Goal: Task Accomplishment & Management: Use online tool/utility

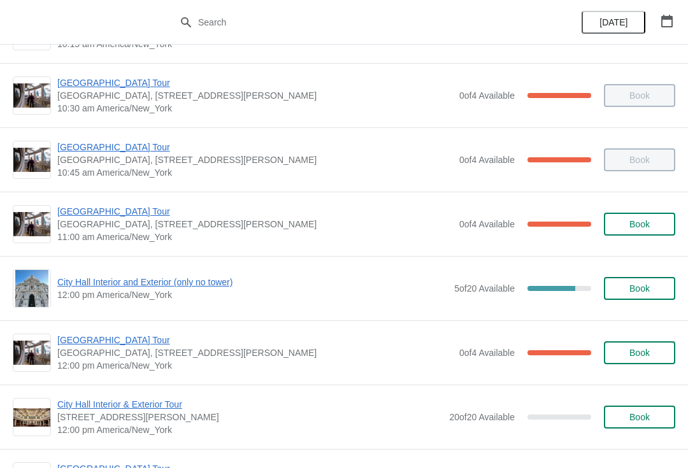
scroll to position [315, 0]
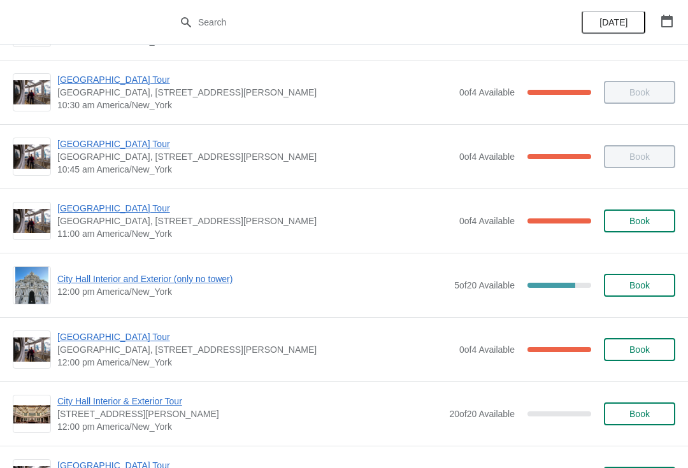
click at [129, 213] on span "[GEOGRAPHIC_DATA] Tour" at bounding box center [254, 208] width 395 height 13
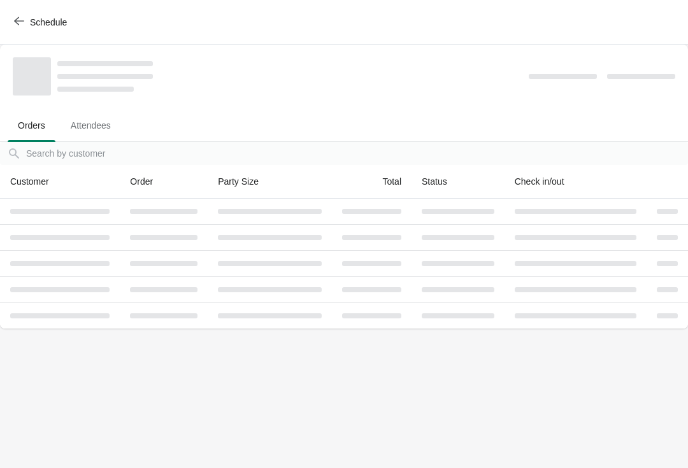
scroll to position [0, 0]
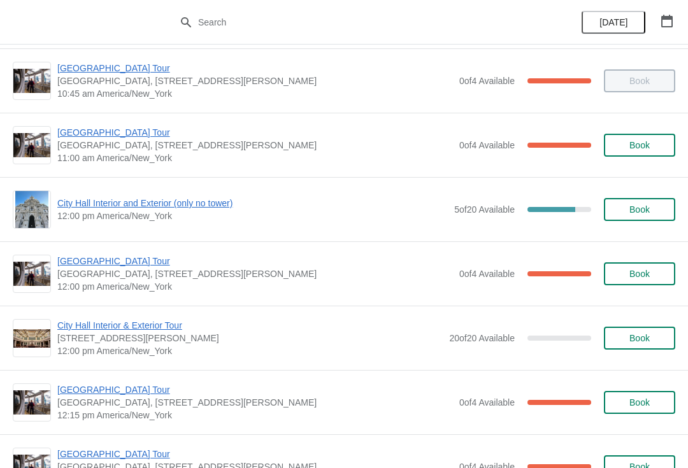
scroll to position [391, 0]
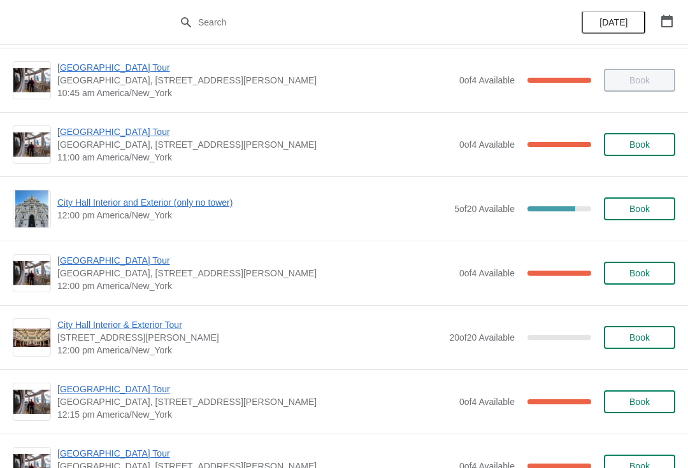
click at [219, 198] on span "City Hall Interior and Exterior (only no tower)" at bounding box center [252, 202] width 390 height 13
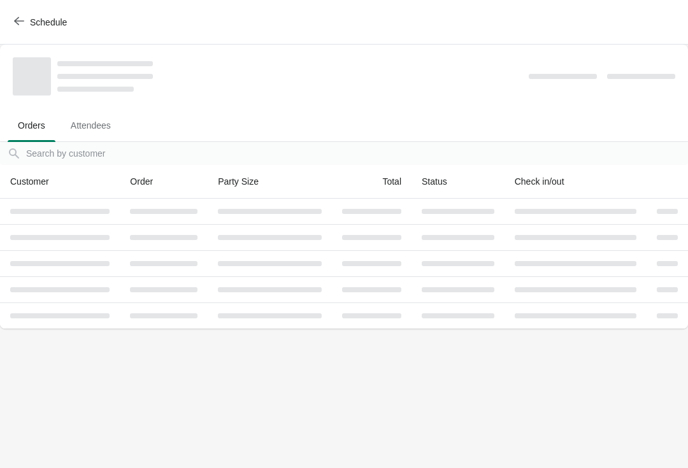
scroll to position [0, 0]
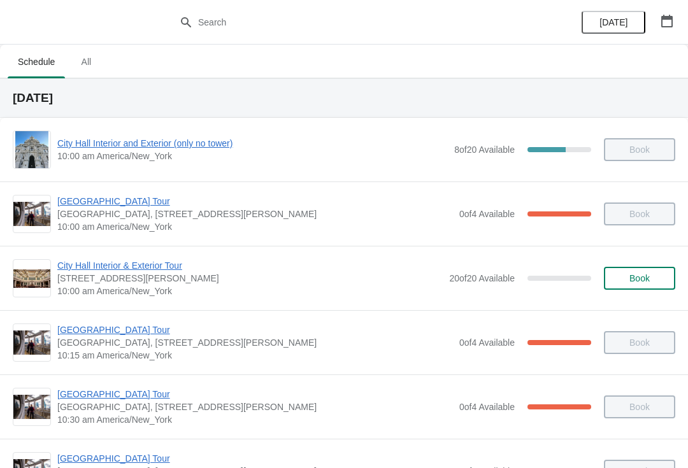
click at [614, 23] on span "[DATE]" at bounding box center [613, 22] width 28 height 10
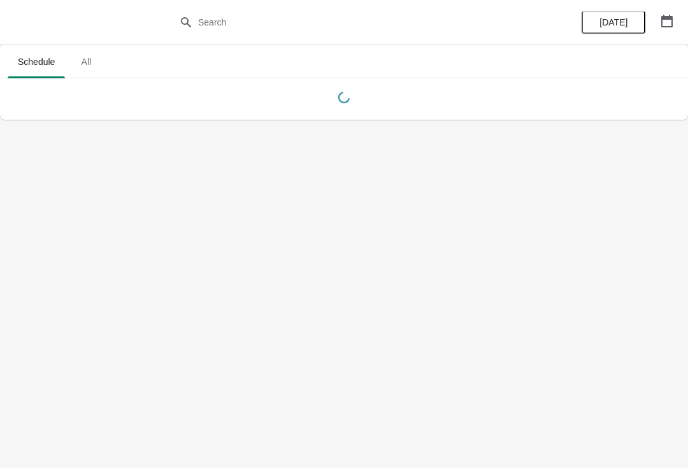
click at [666, 13] on button "button" at bounding box center [666, 21] width 23 height 23
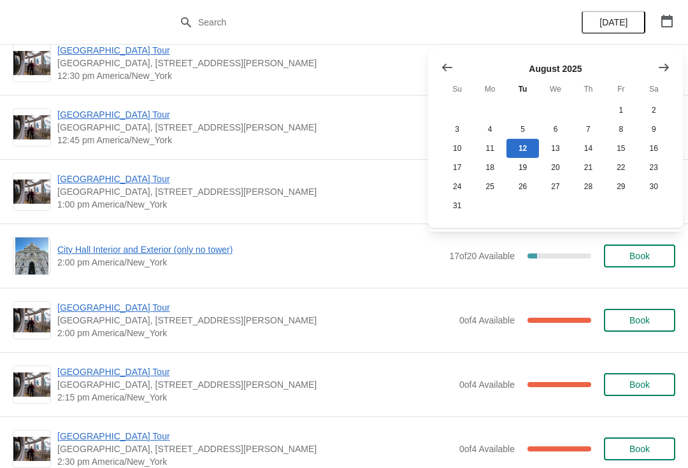
scroll to position [4718, 0]
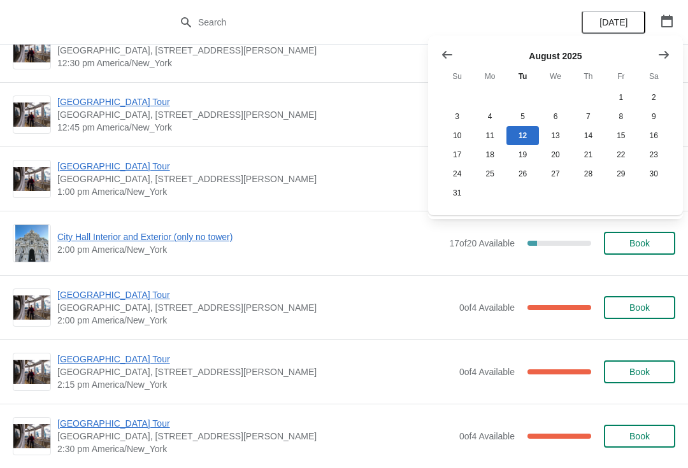
click at [37, 201] on div "City Hall Tower Tour City Hall Visitor Center, 1400 John F Kennedy Boulevard Su…" at bounding box center [344, 178] width 688 height 64
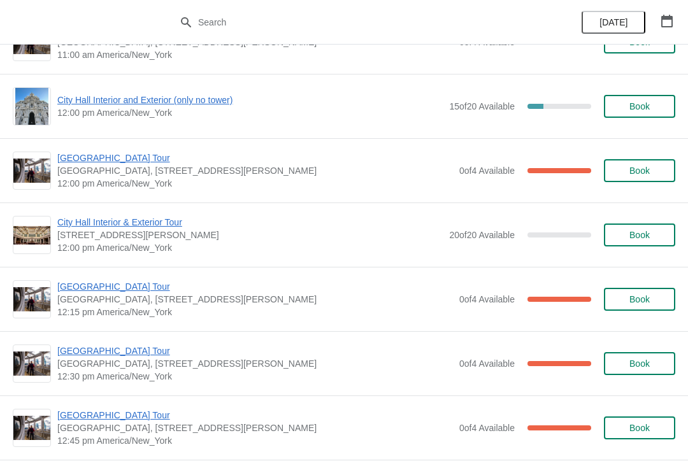
scroll to position [4409, 0]
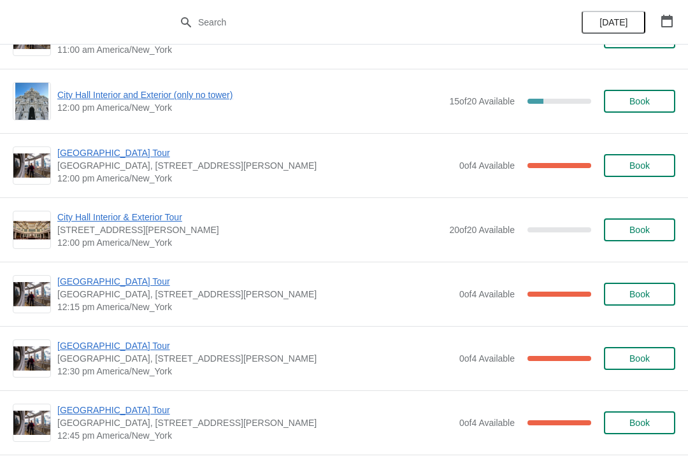
click at [632, 236] on button "Book" at bounding box center [639, 229] width 71 height 23
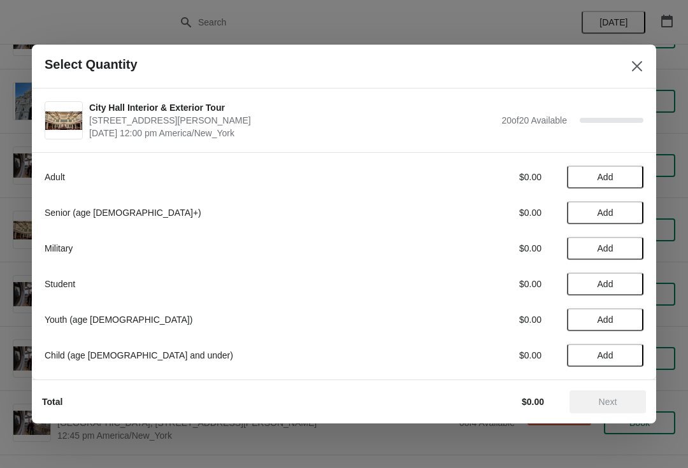
click at [646, 73] on button "Close" at bounding box center [636, 66] width 23 height 23
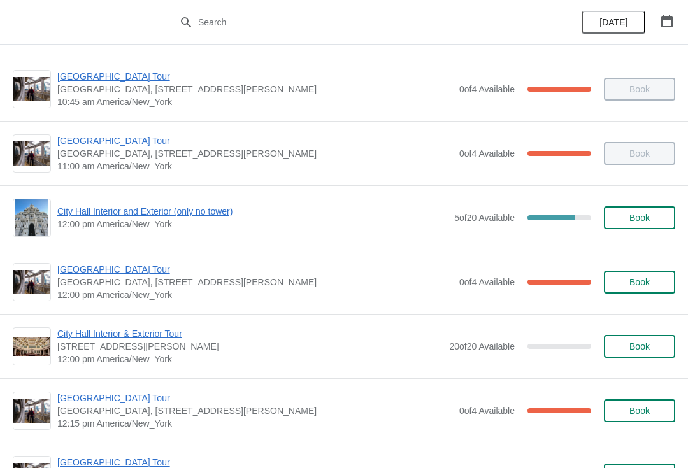
scroll to position [383, 0]
click at [649, 214] on span "Book" at bounding box center [639, 217] width 20 height 10
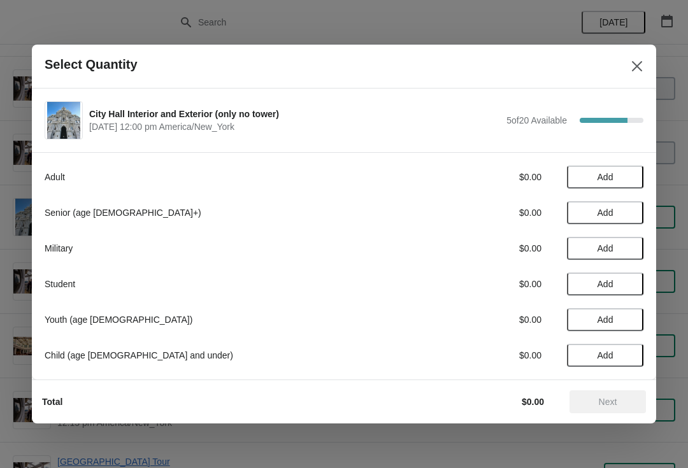
click at [618, 177] on span "Add" at bounding box center [604, 177] width 53 height 10
click at [629, 178] on icon at bounding box center [626, 177] width 13 height 13
click at [643, 190] on div "Adult $52.00 2 Senior (age 65+) $0.00 Add Military $0.00 Add Student $0.00 Add …" at bounding box center [344, 265] width 624 height 227
click at [632, 171] on icon at bounding box center [626, 177] width 13 height 13
click at [614, 404] on span "Next" at bounding box center [608, 402] width 18 height 10
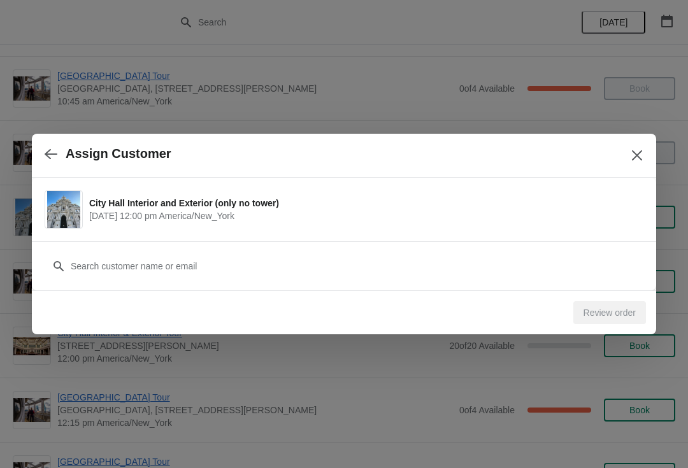
click at [570, 296] on div "Review order" at bounding box center [341, 310] width 609 height 28
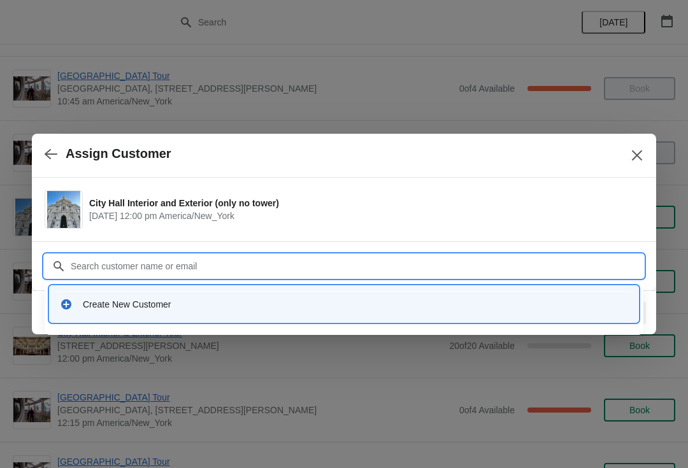
click at [530, 311] on div "Create New Customer" at bounding box center [344, 304] width 578 height 26
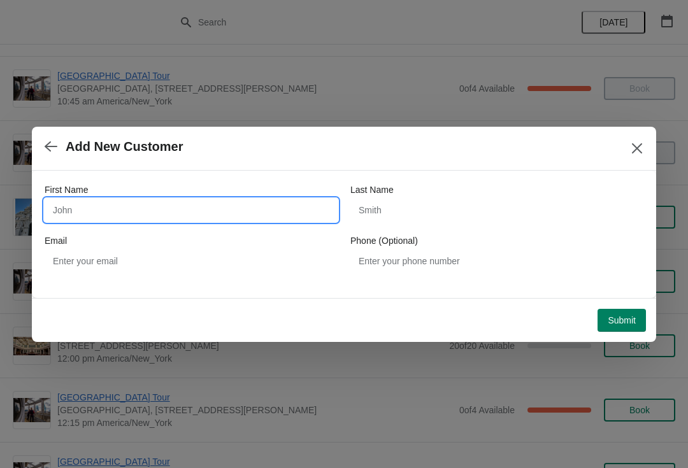
click at [305, 219] on input "First Name" at bounding box center [191, 210] width 293 height 23
type input "Gloria"
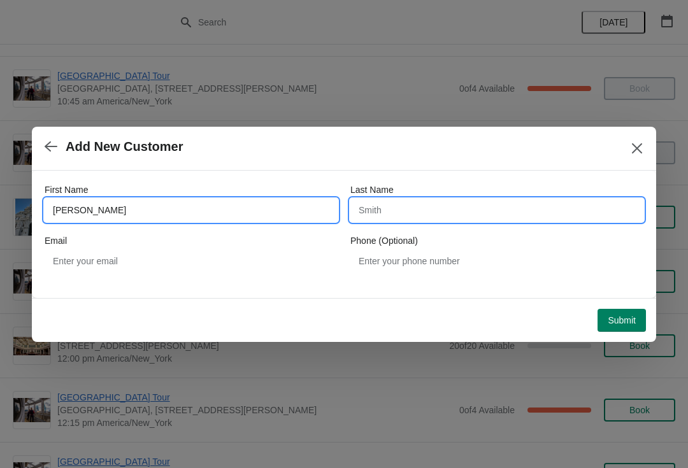
click at [471, 201] on input "Last Name" at bounding box center [496, 210] width 293 height 23
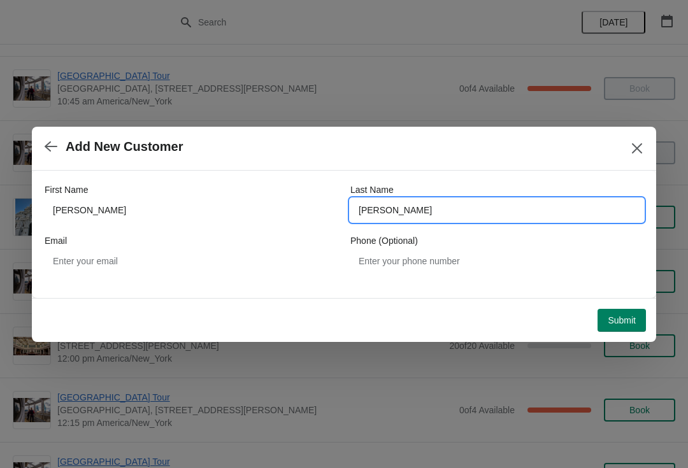
type input "londono"
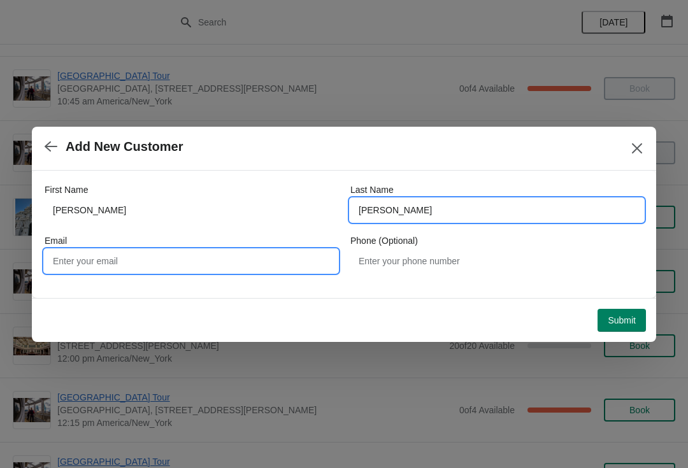
click at [209, 257] on input "Email" at bounding box center [191, 261] width 293 height 23
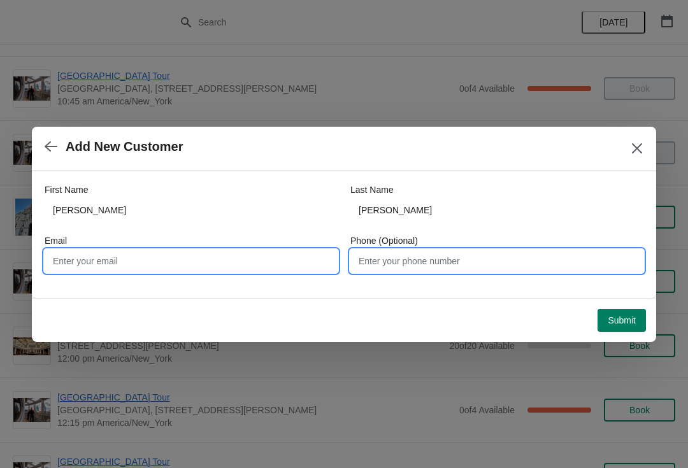
click at [460, 253] on input "Phone (Optional)" at bounding box center [496, 261] width 293 height 23
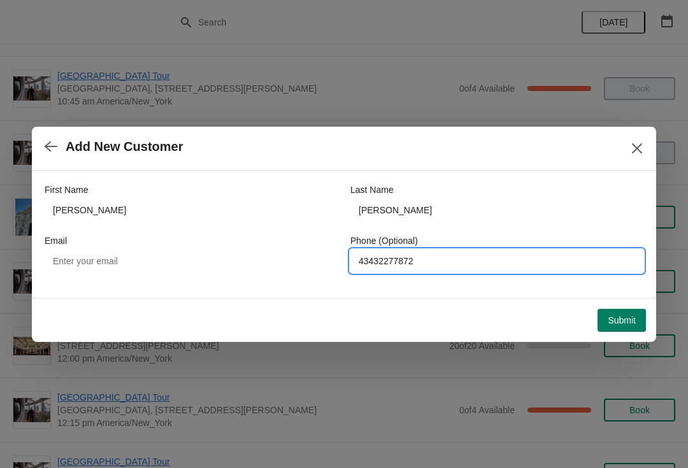
type input "43432277872"
click at [628, 315] on span "Submit" at bounding box center [621, 320] width 28 height 10
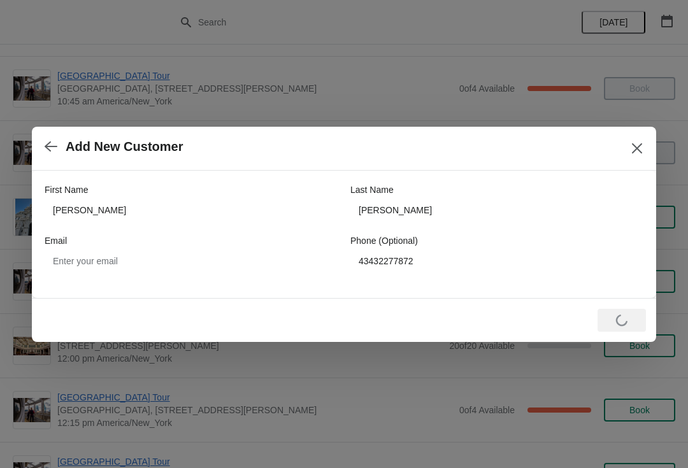
click at [631, 142] on icon "Close" at bounding box center [636, 148] width 13 height 13
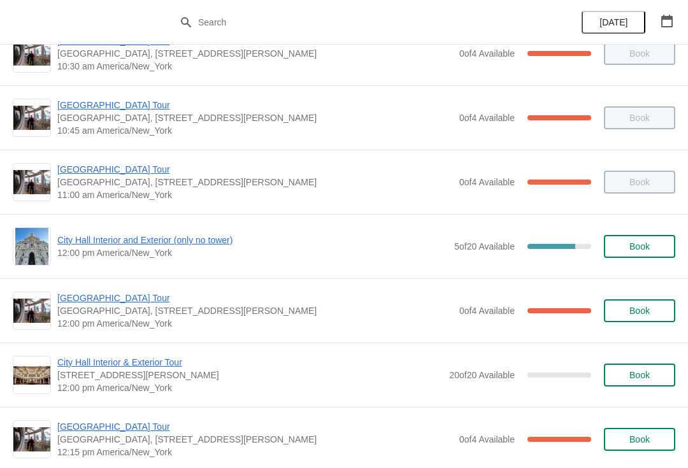
scroll to position [355, 0]
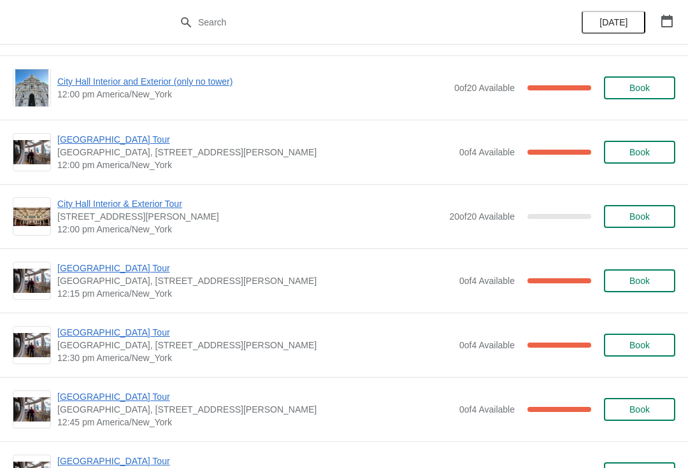
scroll to position [514, 0]
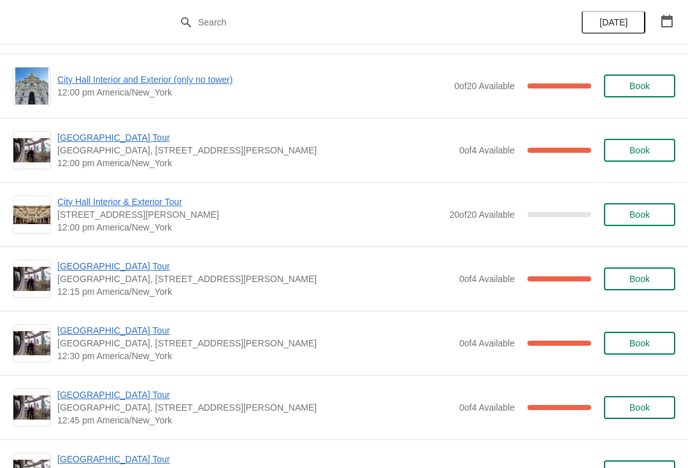
click at [645, 150] on span "Book" at bounding box center [639, 150] width 20 height 10
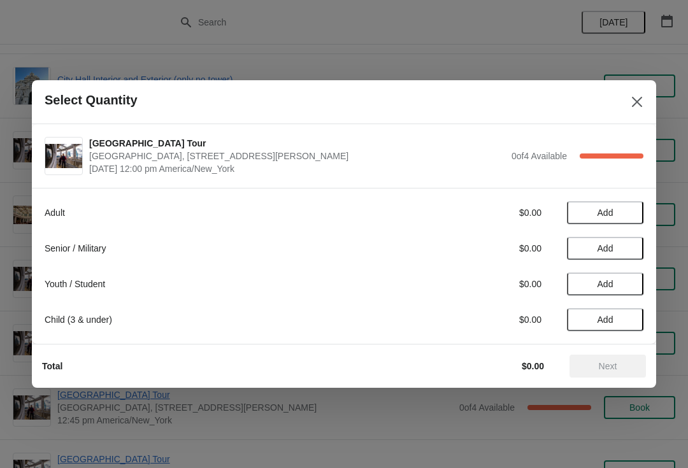
click at [623, 104] on div "Select Quantity" at bounding box center [344, 102] width 624 height 44
click at [634, 99] on icon "Close" at bounding box center [637, 102] width 10 height 10
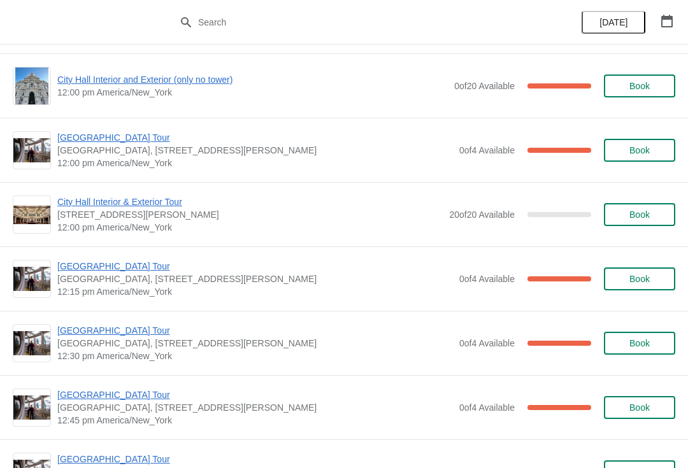
click at [123, 132] on span "[GEOGRAPHIC_DATA] Tour" at bounding box center [254, 137] width 395 height 13
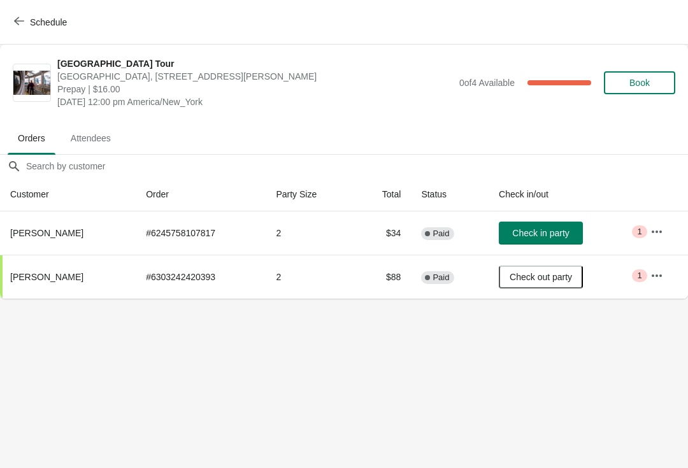
click at [564, 231] on span "Check in party" at bounding box center [540, 233] width 57 height 10
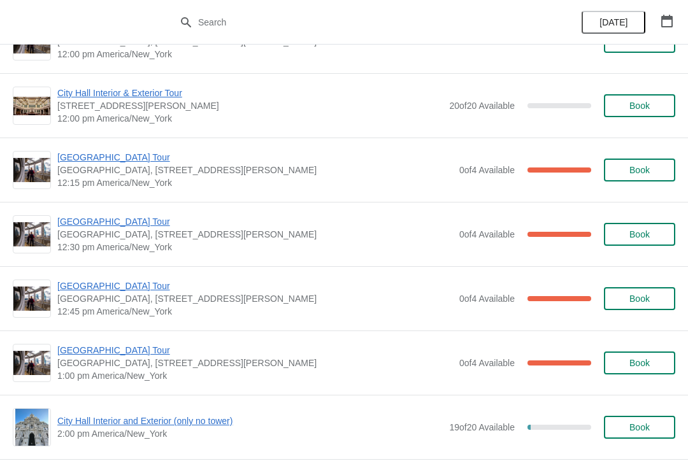
scroll to position [624, 0]
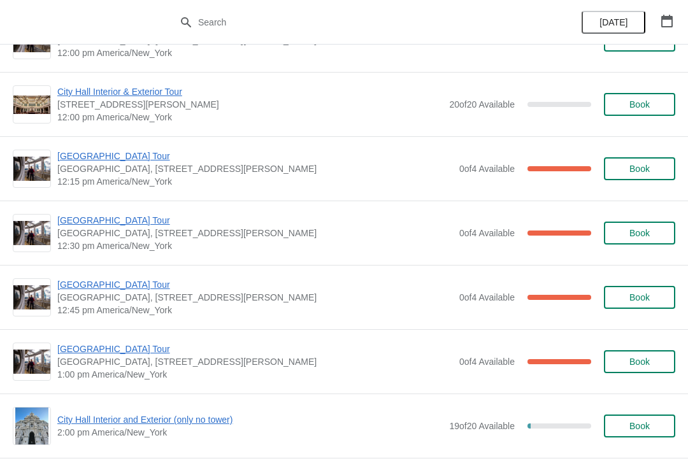
click at [112, 150] on span "[GEOGRAPHIC_DATA] Tour" at bounding box center [254, 156] width 395 height 13
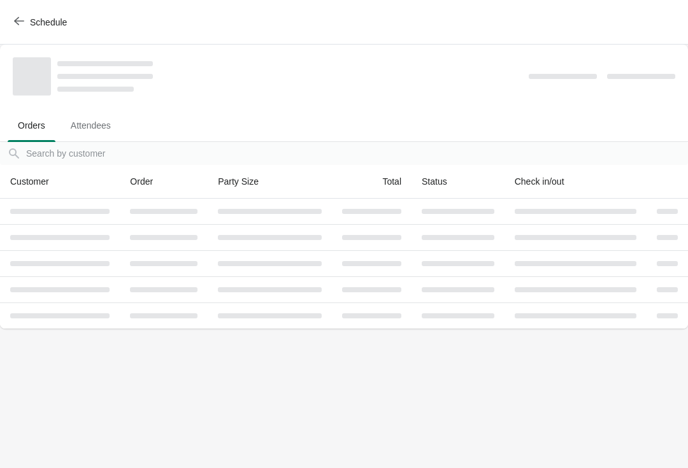
scroll to position [0, 0]
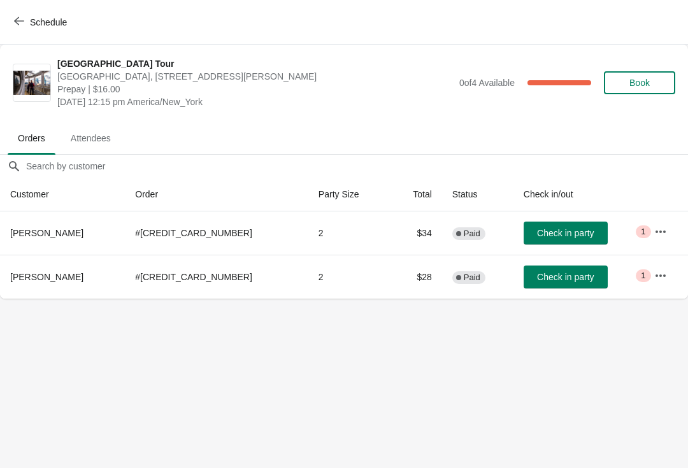
click at [565, 228] on span "Check in party" at bounding box center [565, 233] width 57 height 10
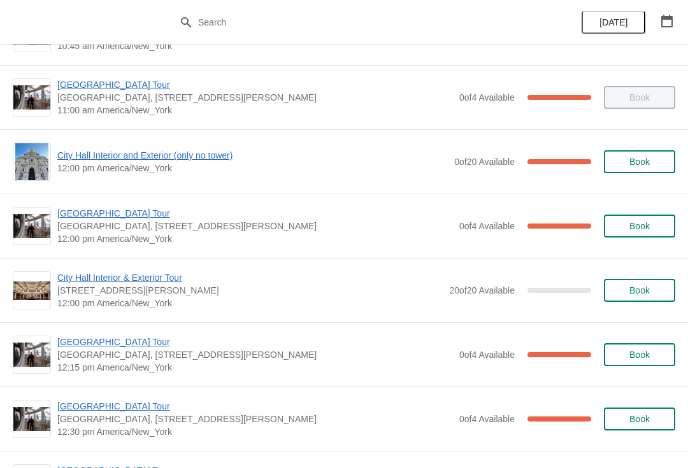
scroll to position [439, 0]
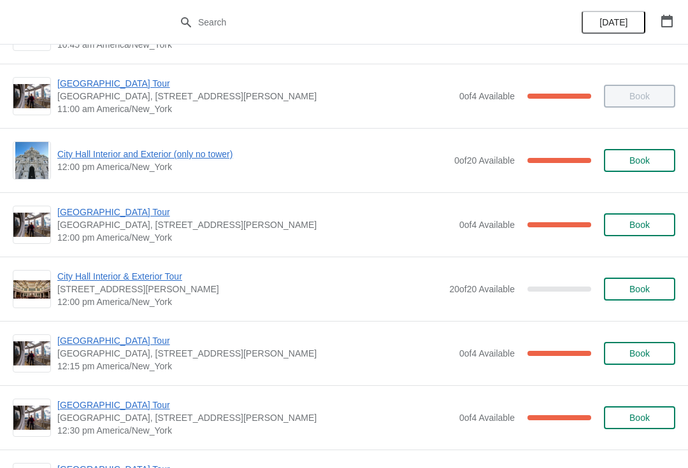
click at [194, 150] on span "City Hall Interior and Exterior (only no tower)" at bounding box center [252, 154] width 390 height 13
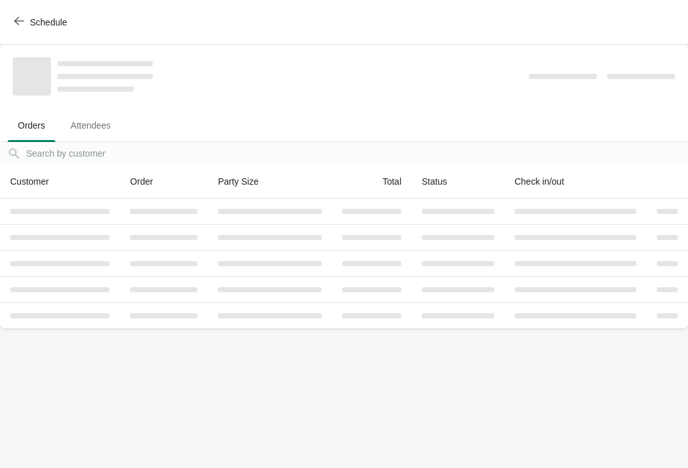
scroll to position [0, 0]
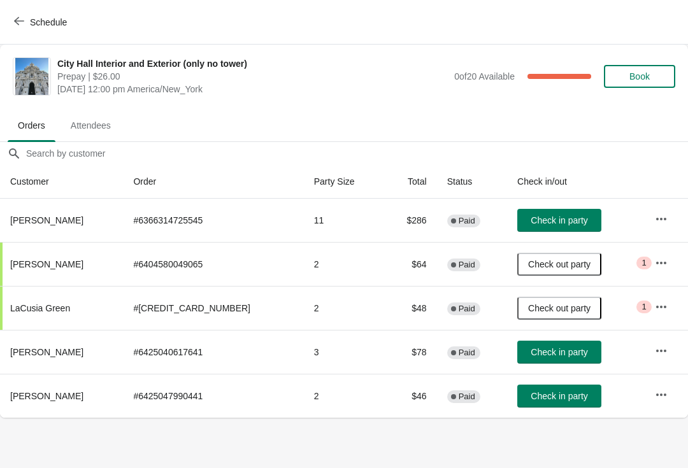
click at [41, 20] on span "Schedule" at bounding box center [48, 22] width 37 height 10
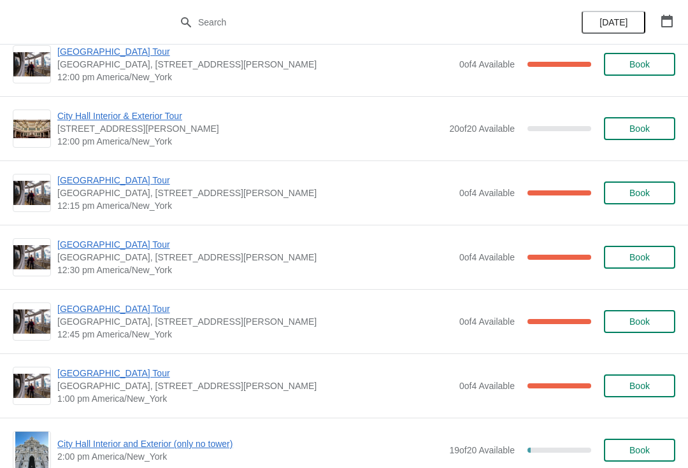
scroll to position [601, 0]
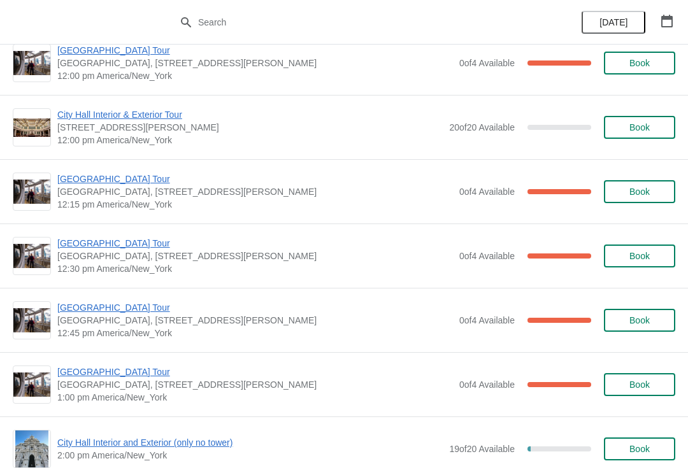
click at [127, 180] on span "[GEOGRAPHIC_DATA] Tour" at bounding box center [254, 179] width 395 height 13
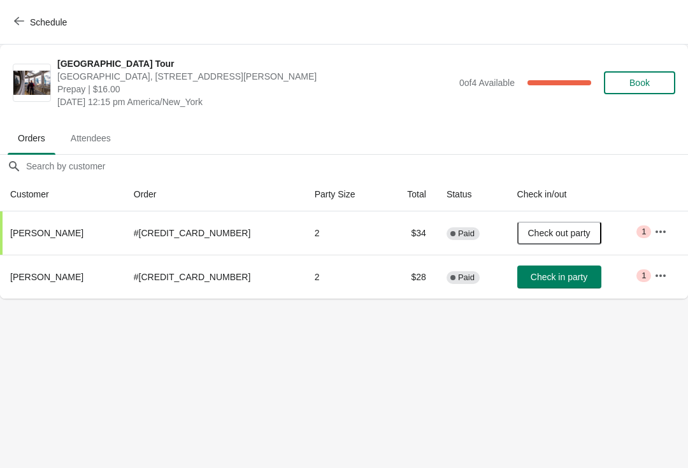
click at [551, 275] on span "Check in party" at bounding box center [558, 277] width 57 height 10
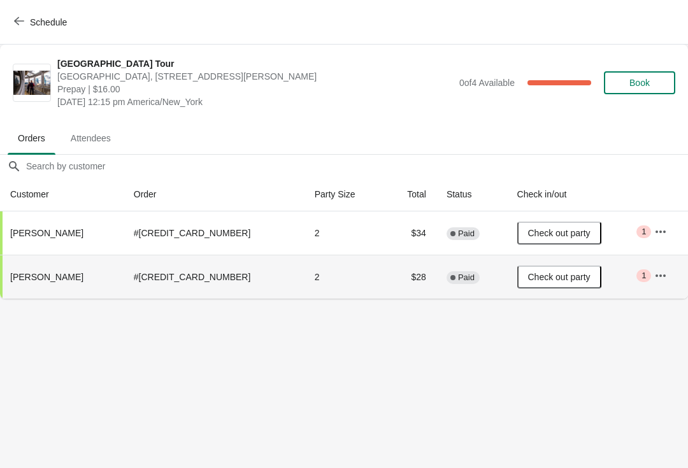
click at [41, 13] on button "Schedule" at bounding box center [41, 22] width 71 height 23
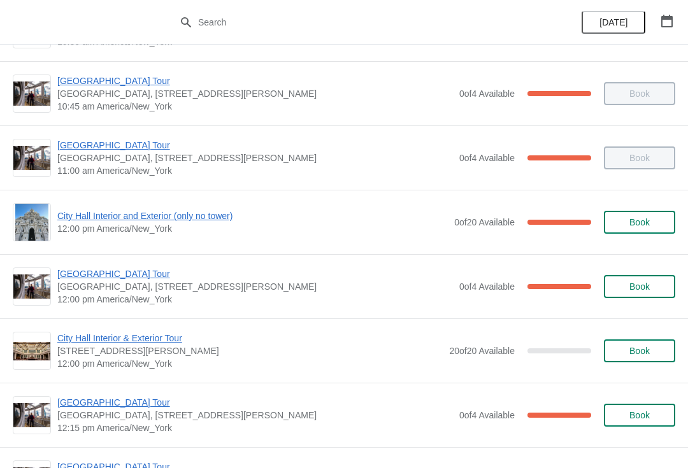
scroll to position [379, 0]
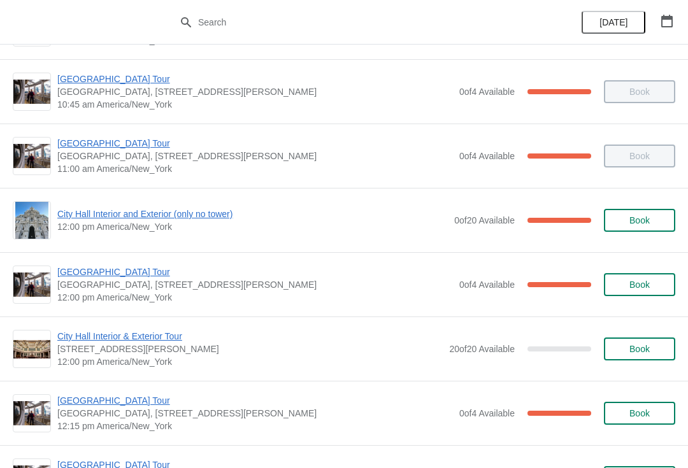
click at [195, 215] on span "City Hall Interior and Exterior (only no tower)" at bounding box center [252, 214] width 390 height 13
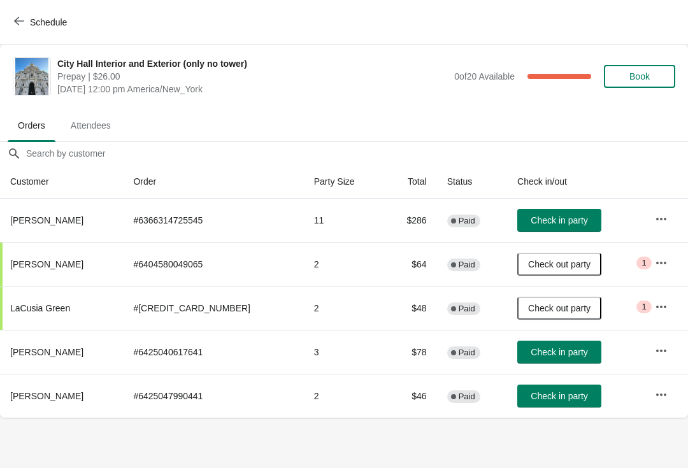
scroll to position [0, 0]
click at [550, 217] on span "Check in party" at bounding box center [558, 220] width 57 height 10
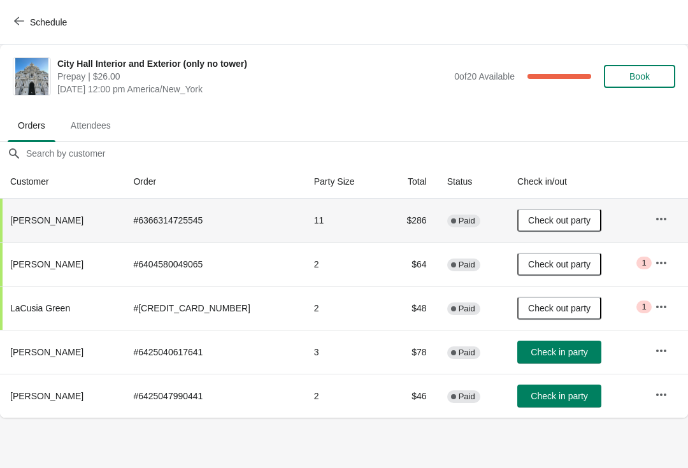
click at [546, 404] on button "Check in party" at bounding box center [559, 396] width 84 height 23
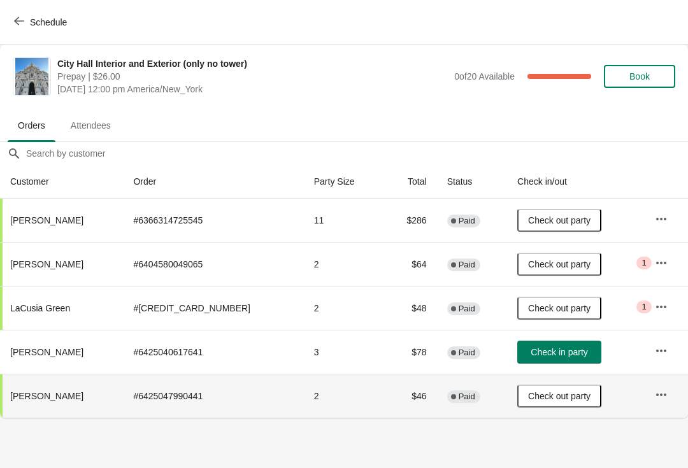
click at [50, 20] on span "Schedule" at bounding box center [48, 22] width 37 height 10
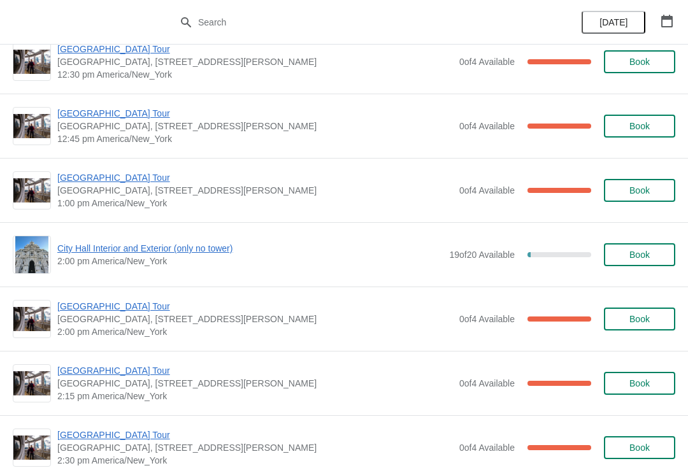
scroll to position [789, 0]
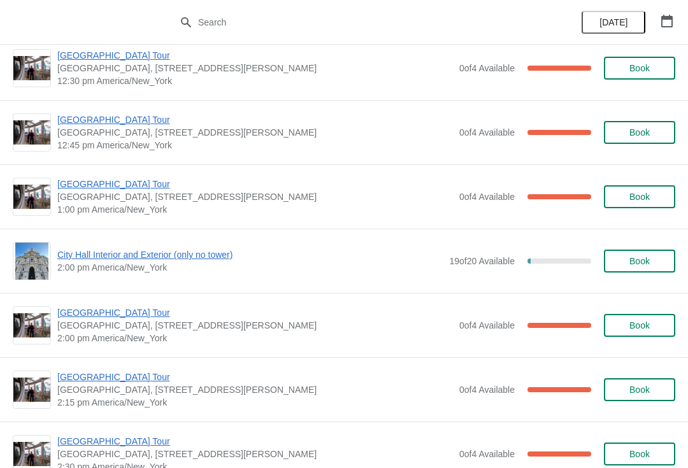
click at [116, 120] on span "[GEOGRAPHIC_DATA] Tour" at bounding box center [254, 119] width 395 height 13
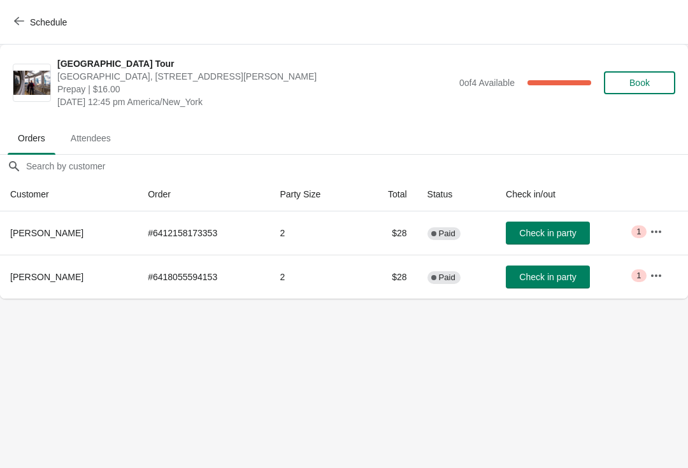
click at [554, 234] on span "Check in party" at bounding box center [547, 233] width 57 height 10
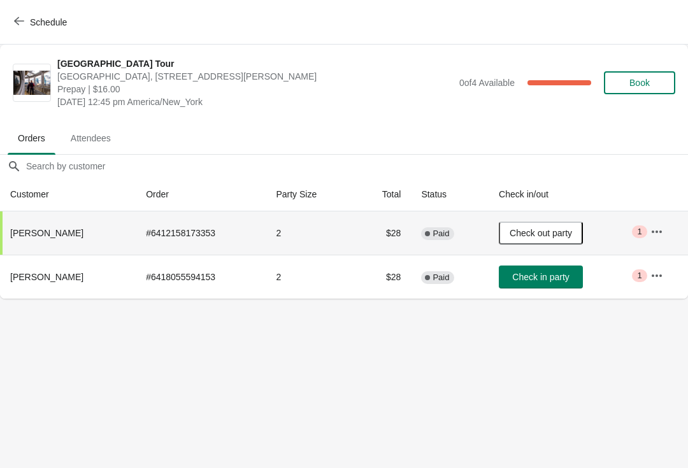
click at [53, 22] on span "Schedule" at bounding box center [48, 22] width 37 height 10
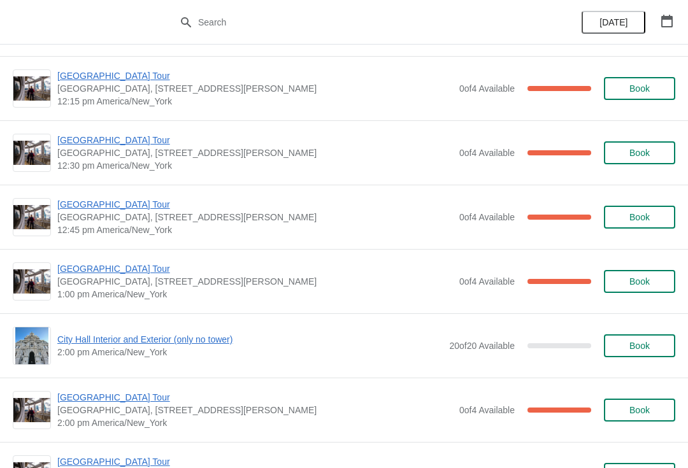
scroll to position [1966, 0]
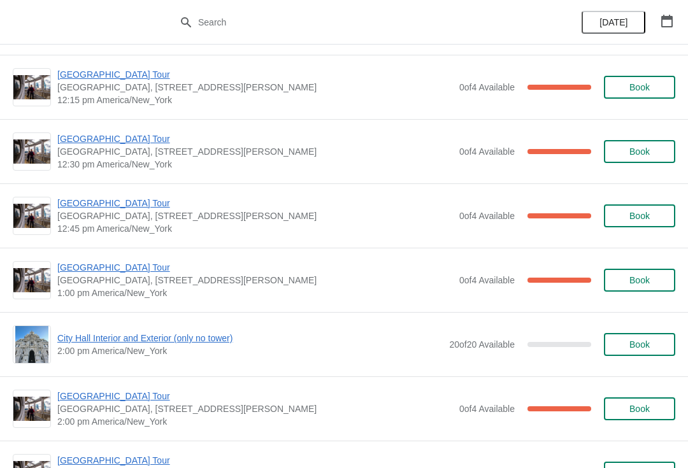
click at [127, 204] on span "[GEOGRAPHIC_DATA] Tour" at bounding box center [254, 203] width 395 height 13
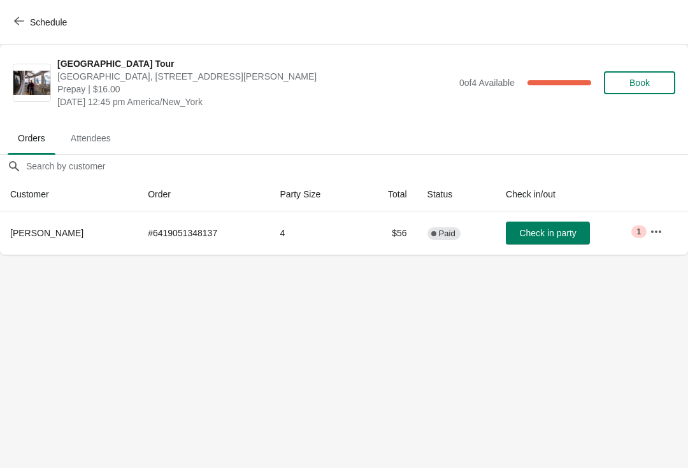
click at [44, 28] on button "Schedule" at bounding box center [41, 22] width 71 height 23
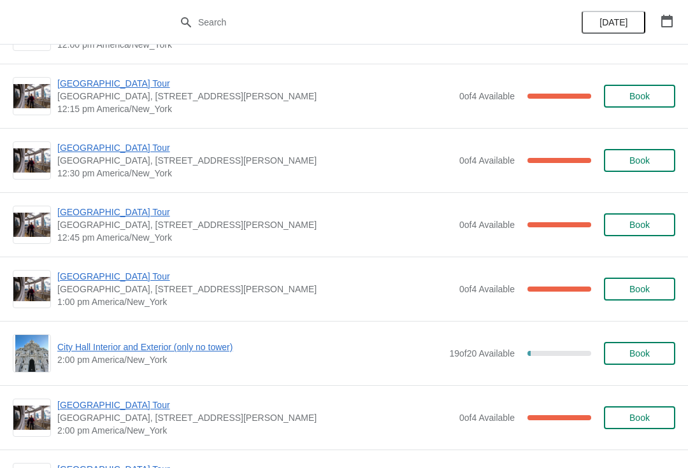
scroll to position [690, 0]
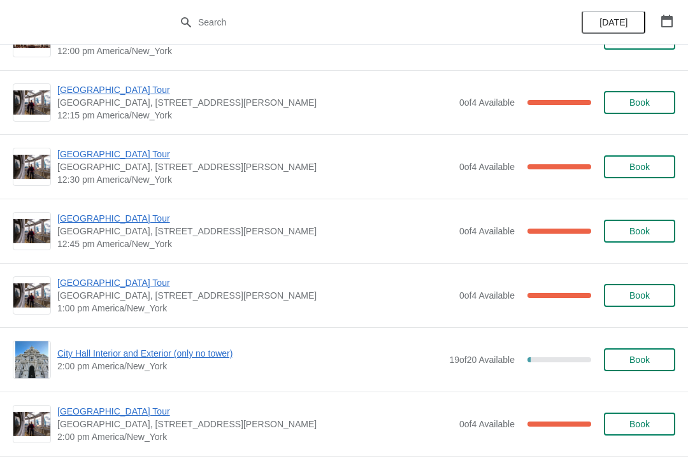
click at [131, 213] on span "[GEOGRAPHIC_DATA] Tour" at bounding box center [254, 218] width 395 height 13
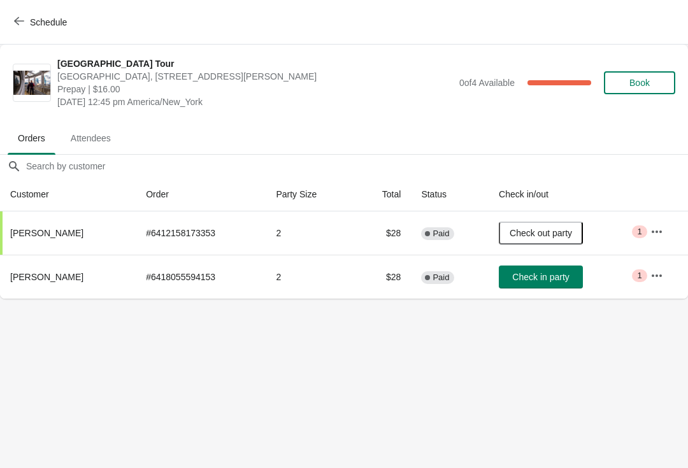
click at [537, 285] on button "Check in party" at bounding box center [541, 277] width 84 height 23
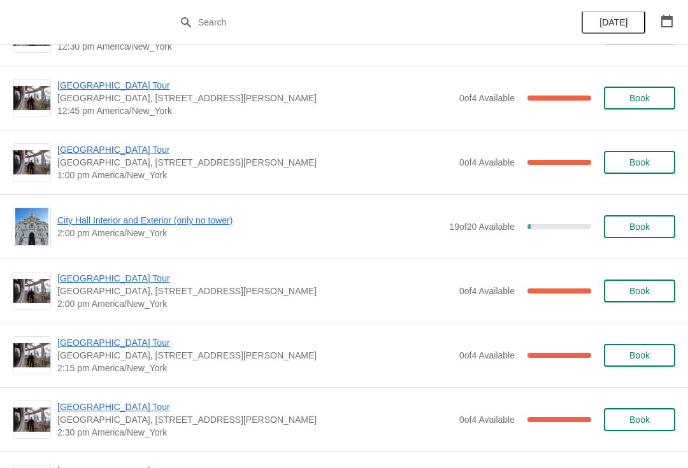
scroll to position [823, 0]
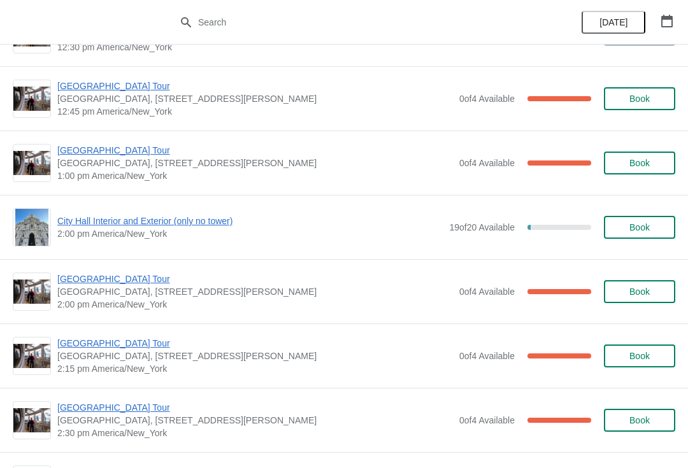
click at [111, 150] on span "[GEOGRAPHIC_DATA] Tour" at bounding box center [254, 150] width 395 height 13
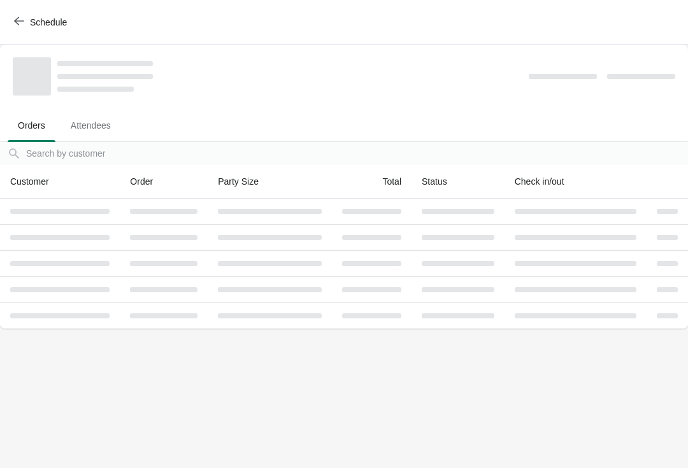
scroll to position [0, 0]
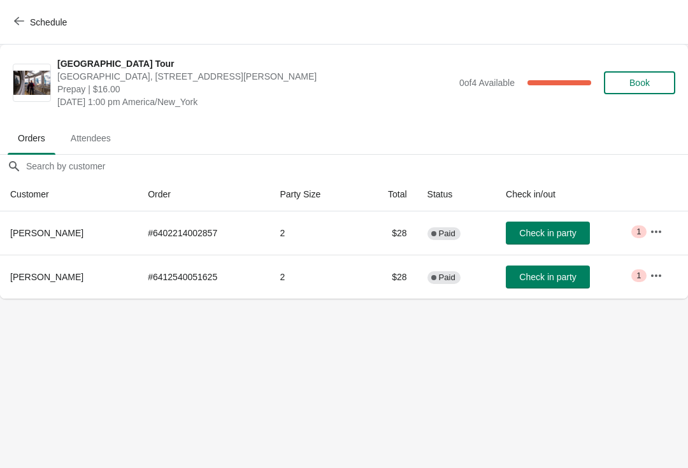
click at [546, 222] on button "Check in party" at bounding box center [548, 233] width 84 height 23
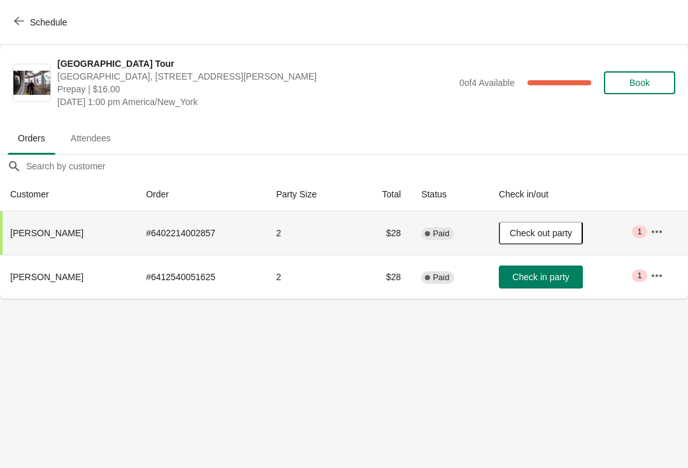
click at [41, 27] on span "Schedule" at bounding box center [48, 22] width 37 height 10
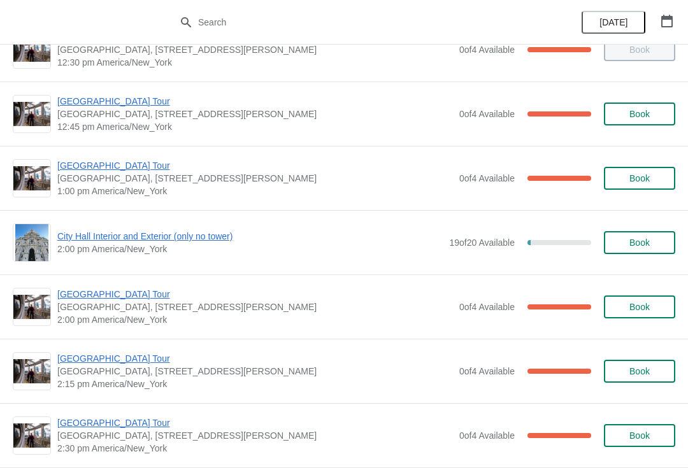
scroll to position [783, 0]
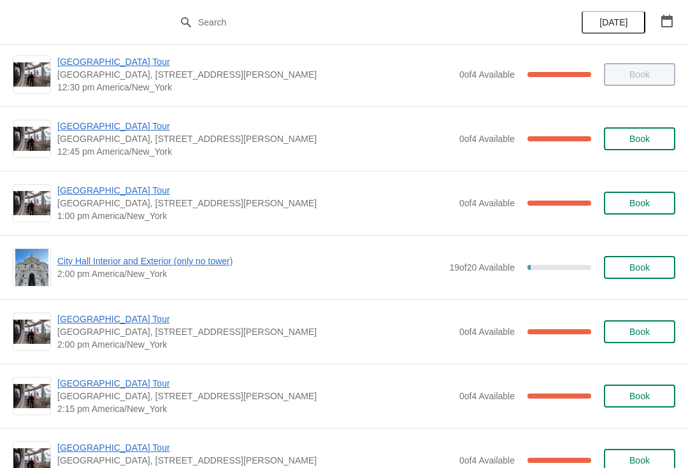
click at [120, 190] on span "[GEOGRAPHIC_DATA] Tour" at bounding box center [254, 190] width 395 height 13
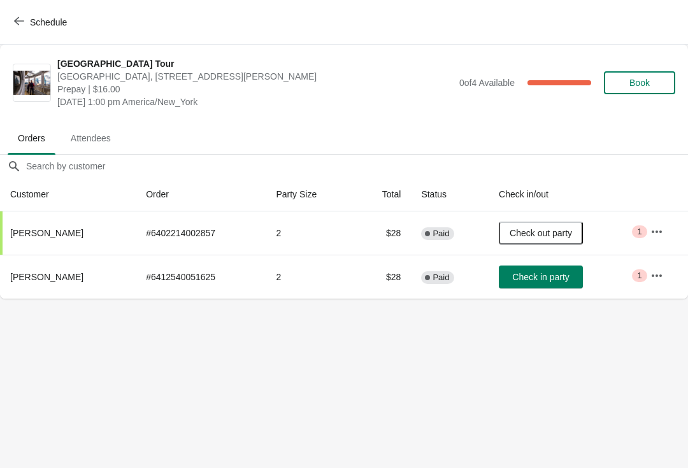
scroll to position [0, 0]
click at [34, 11] on button "Schedule" at bounding box center [41, 22] width 71 height 23
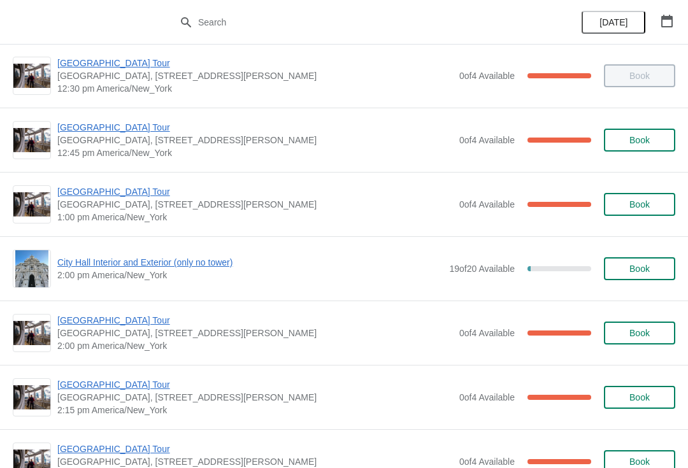
scroll to position [780, 0]
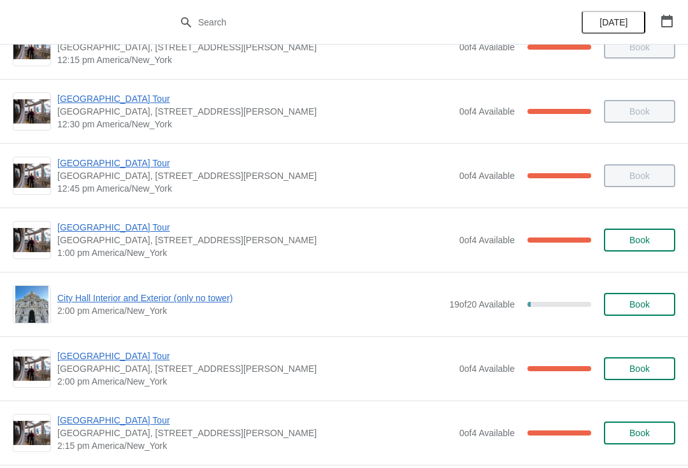
scroll to position [741, 0]
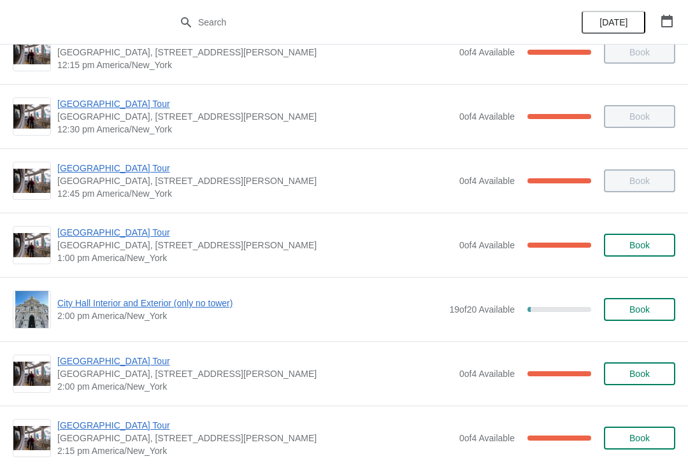
click at [135, 226] on span "[GEOGRAPHIC_DATA] Tour" at bounding box center [254, 232] width 395 height 13
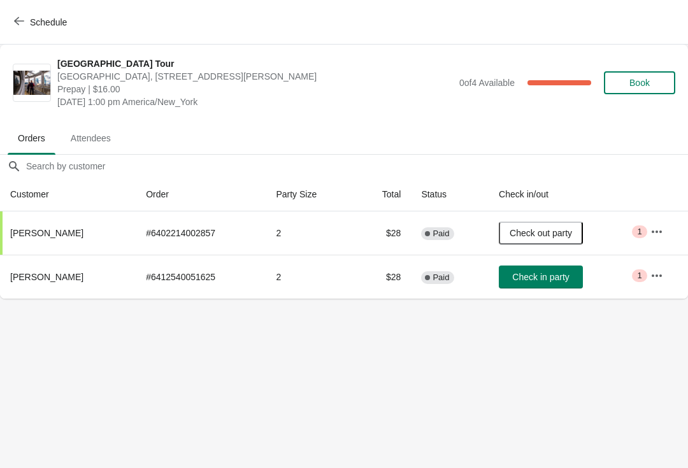
click at [549, 276] on span "Check in party" at bounding box center [540, 277] width 57 height 10
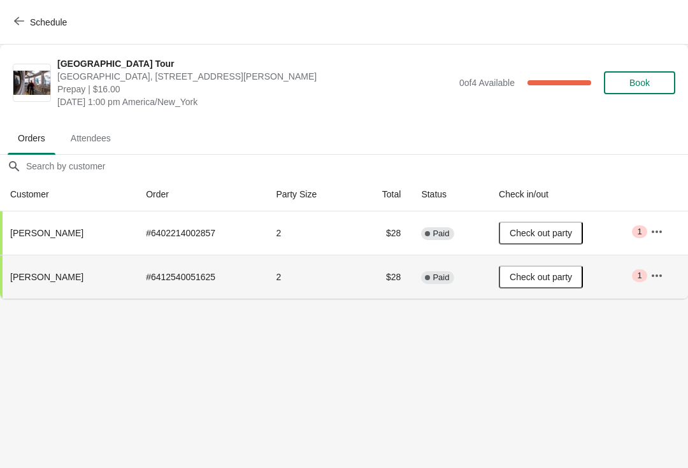
click at [48, 21] on span "Schedule" at bounding box center [48, 22] width 37 height 10
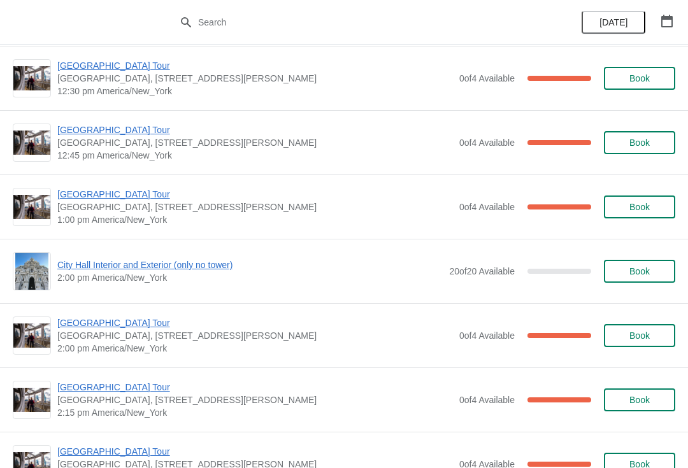
scroll to position [2052, 0]
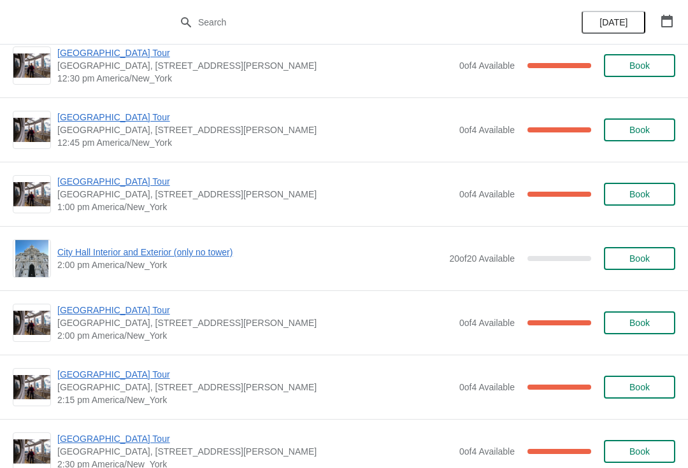
click at [171, 252] on span "City Hall Interior and Exterior (only no tower)" at bounding box center [249, 252] width 385 height 13
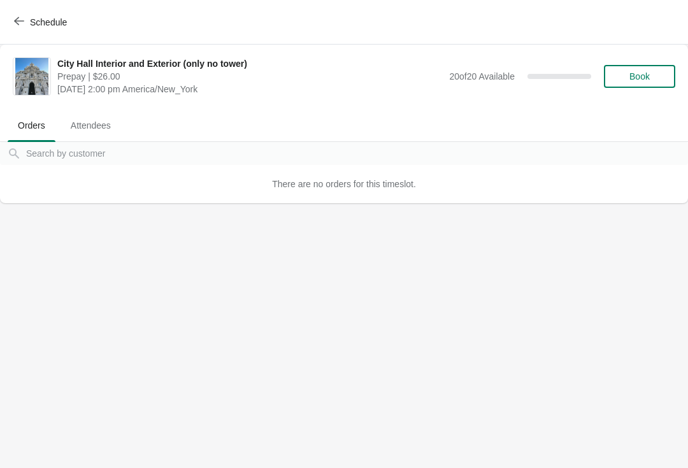
click at [11, 12] on button "Schedule" at bounding box center [41, 22] width 71 height 23
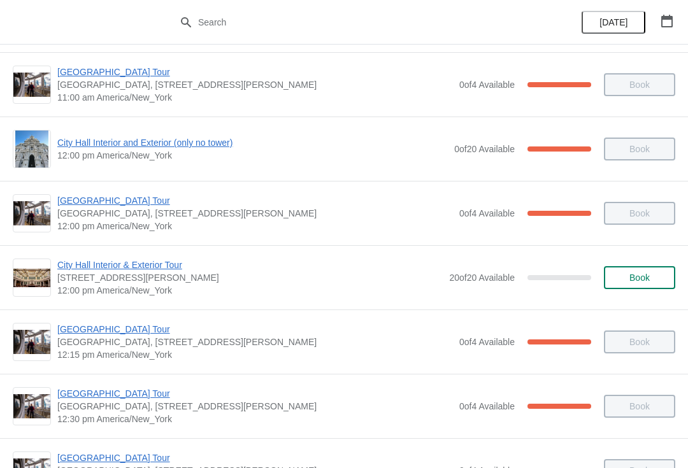
scroll to position [453, 0]
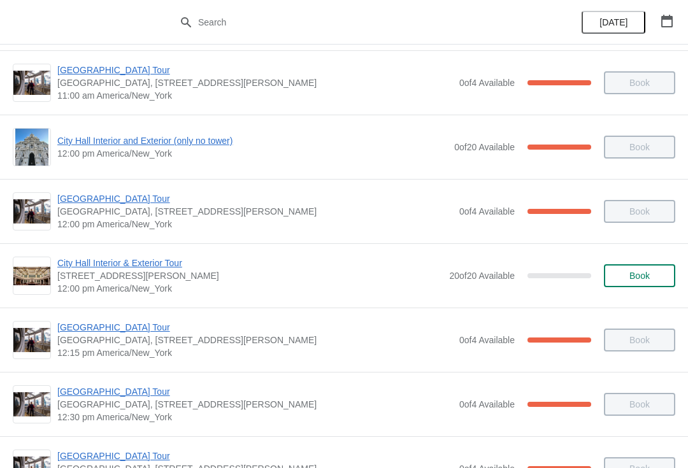
click at [178, 138] on span "City Hall Interior and Exterior (only no tower)" at bounding box center [252, 140] width 390 height 13
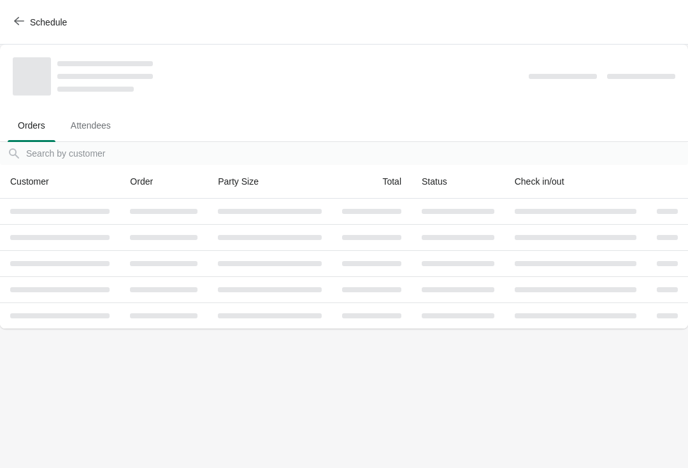
scroll to position [0, 0]
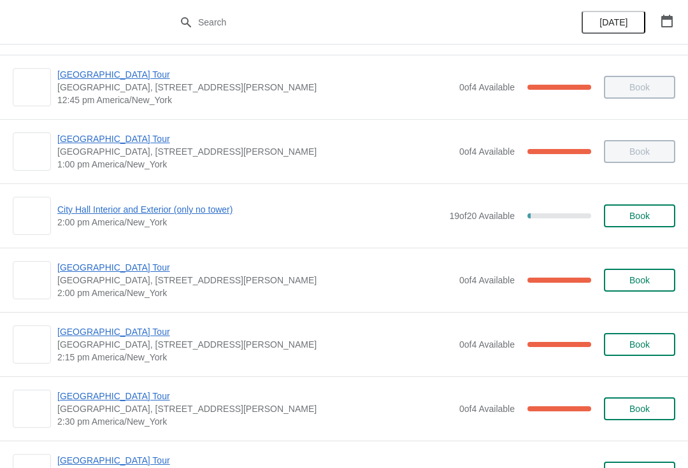
scroll to position [833, 0]
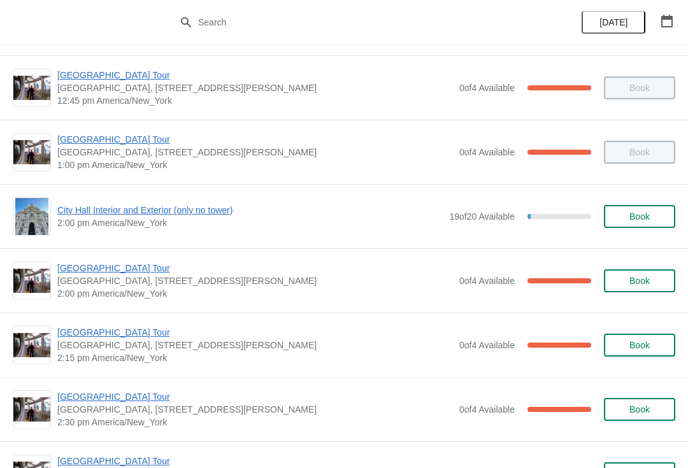
click at [143, 267] on span "[GEOGRAPHIC_DATA] Tour" at bounding box center [254, 268] width 395 height 13
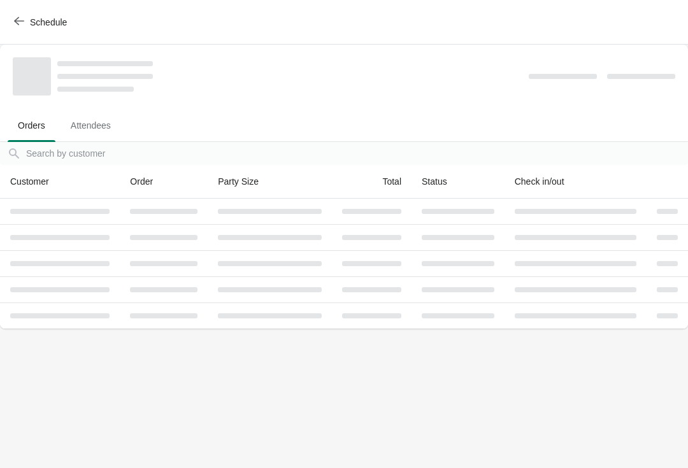
scroll to position [0, 0]
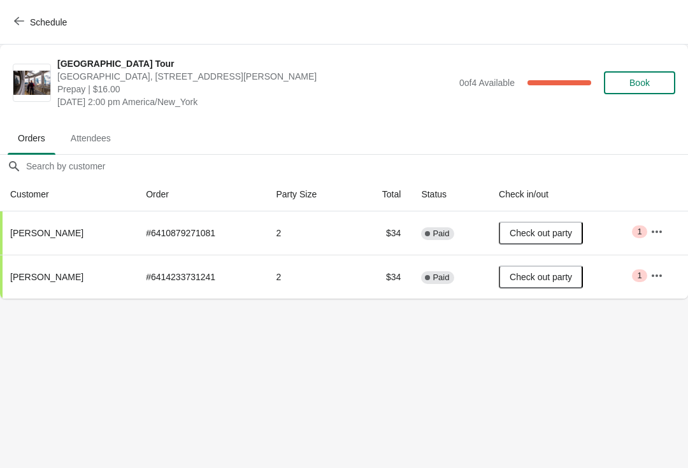
click at [24, 13] on button "Schedule" at bounding box center [41, 22] width 71 height 23
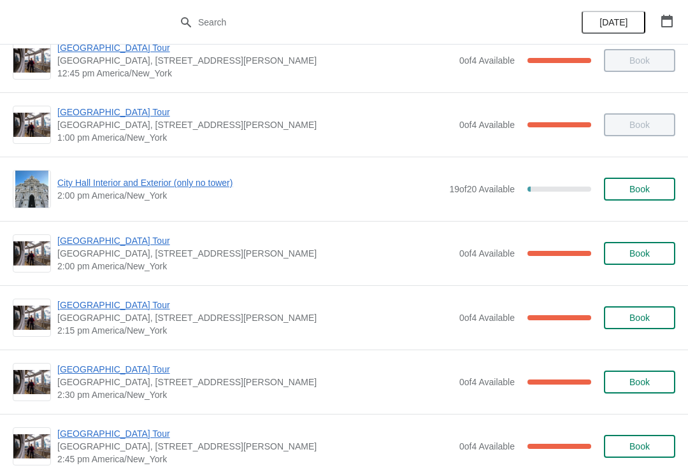
scroll to position [862, 0]
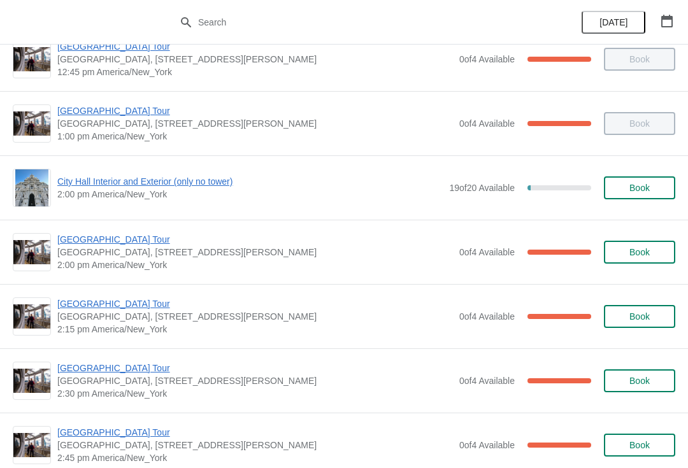
click at [139, 309] on span "[GEOGRAPHIC_DATA] Tour" at bounding box center [254, 303] width 395 height 13
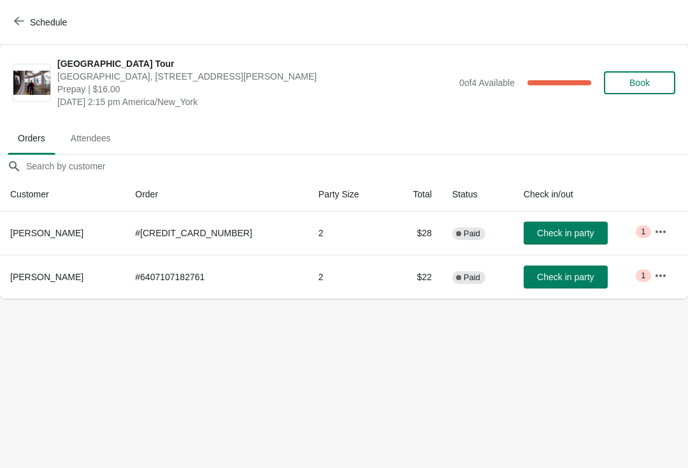
click at [30, 2] on div "Schedule" at bounding box center [344, 22] width 688 height 45
click at [572, 229] on span "Check in party" at bounding box center [565, 233] width 57 height 10
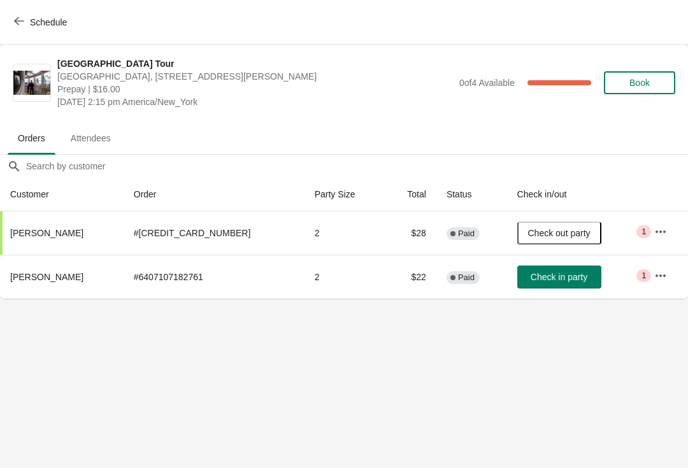
click at [36, 3] on div "Schedule" at bounding box center [344, 22] width 688 height 45
click at [29, 11] on button "Schedule" at bounding box center [41, 22] width 71 height 23
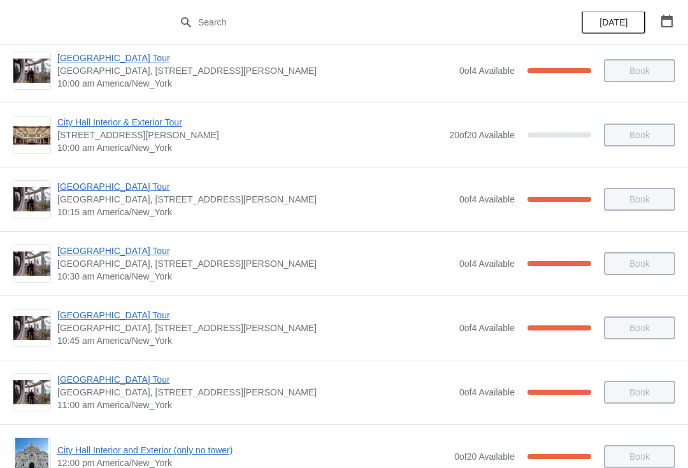
click at [97, 201] on span "[GEOGRAPHIC_DATA], [STREET_ADDRESS][PERSON_NAME]" at bounding box center [254, 199] width 395 height 13
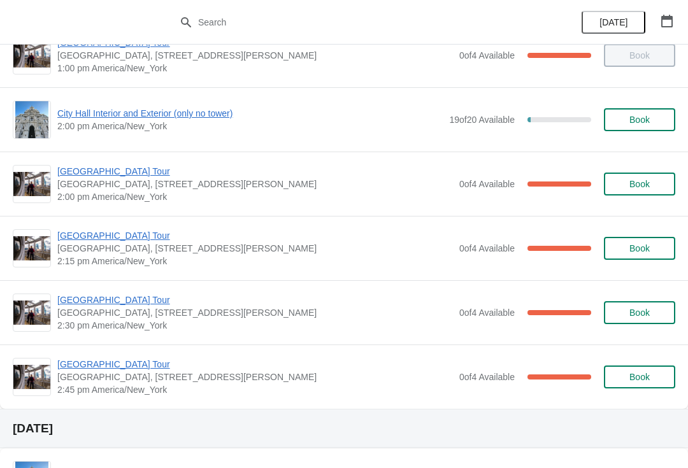
scroll to position [935, 0]
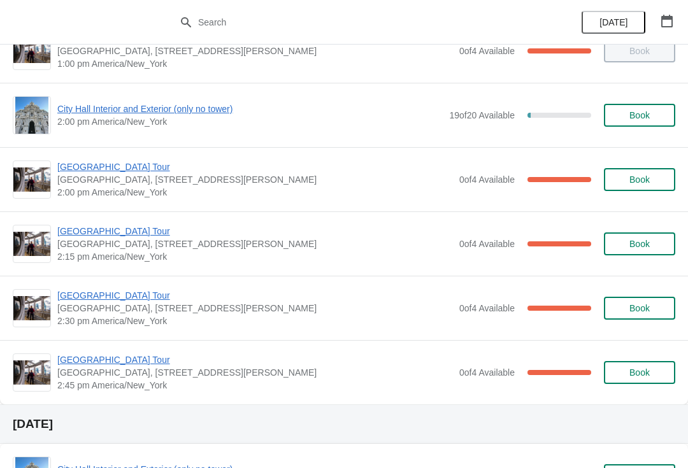
click at [124, 228] on span "[GEOGRAPHIC_DATA] Tour" at bounding box center [254, 231] width 395 height 13
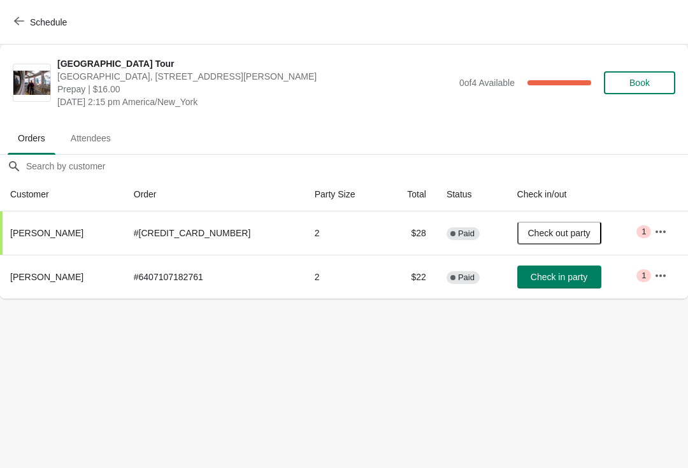
scroll to position [0, 0]
click at [564, 272] on span "Check in party" at bounding box center [558, 277] width 57 height 10
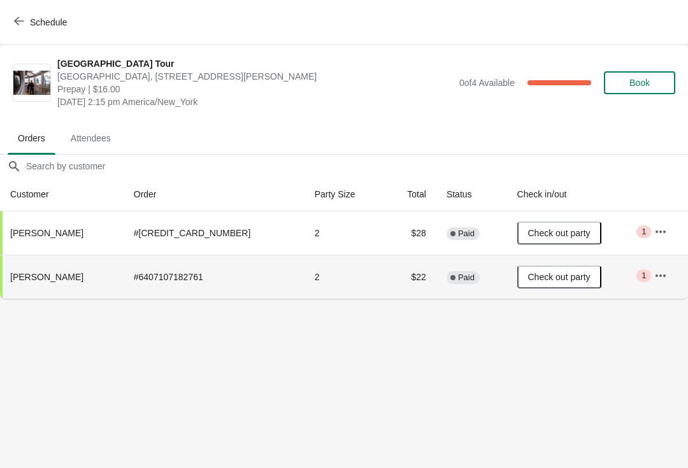
click at [34, 14] on button "Schedule" at bounding box center [41, 22] width 71 height 23
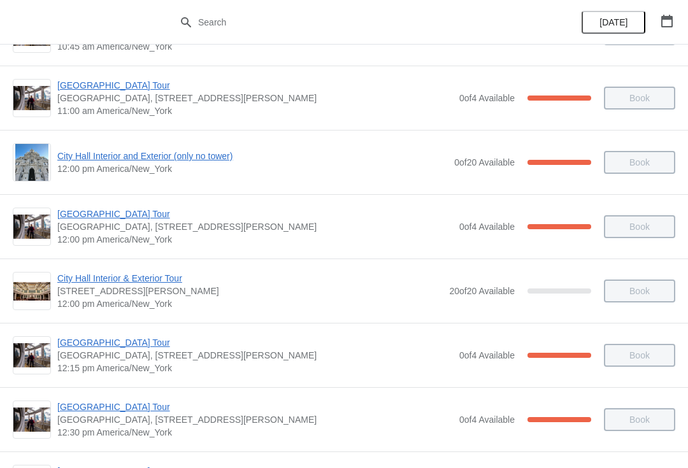
scroll to position [438, 0]
click at [189, 160] on span "City Hall Interior and Exterior (only no tower)" at bounding box center [252, 155] width 390 height 13
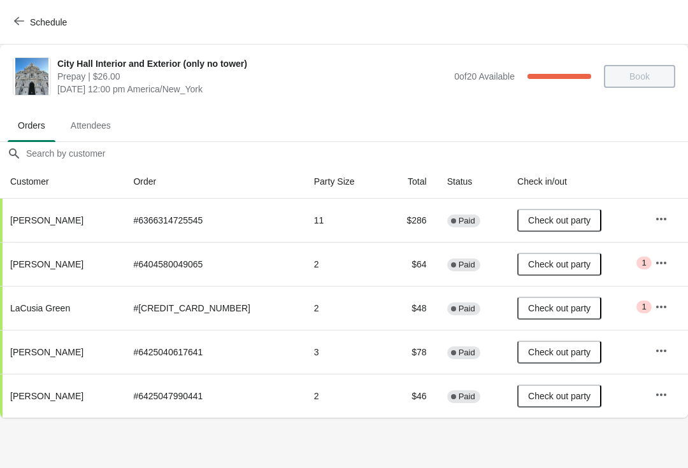
scroll to position [0, 0]
click at [25, 6] on div "Schedule" at bounding box center [344, 22] width 688 height 45
click at [41, 11] on button "Schedule" at bounding box center [41, 22] width 71 height 23
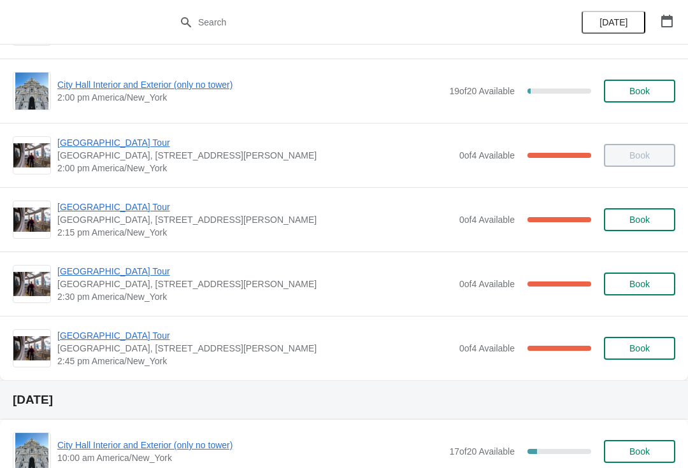
scroll to position [960, 0]
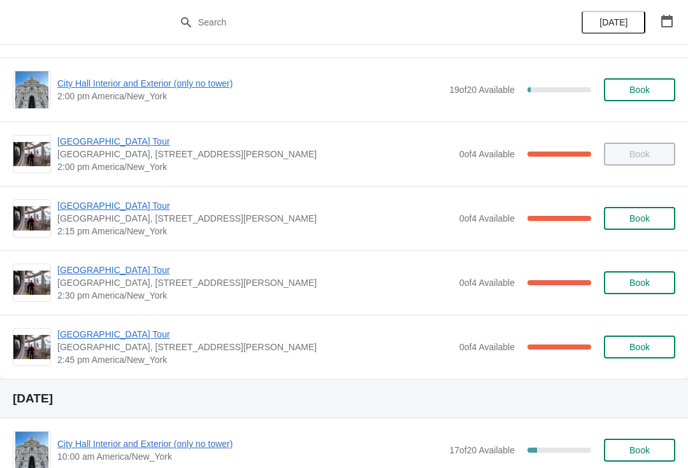
click at [128, 329] on span "[GEOGRAPHIC_DATA] Tour" at bounding box center [254, 334] width 395 height 13
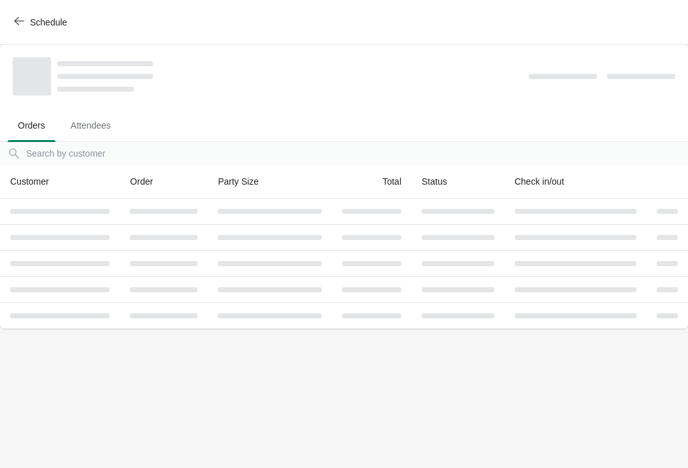
scroll to position [0, 0]
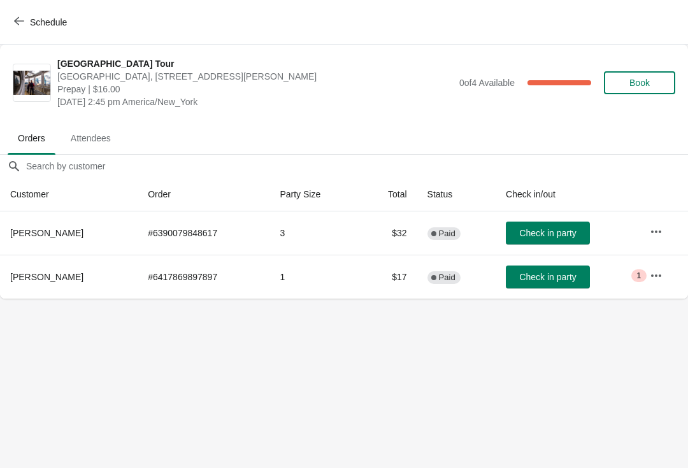
click at [586, 222] on button "Check in party" at bounding box center [548, 233] width 84 height 23
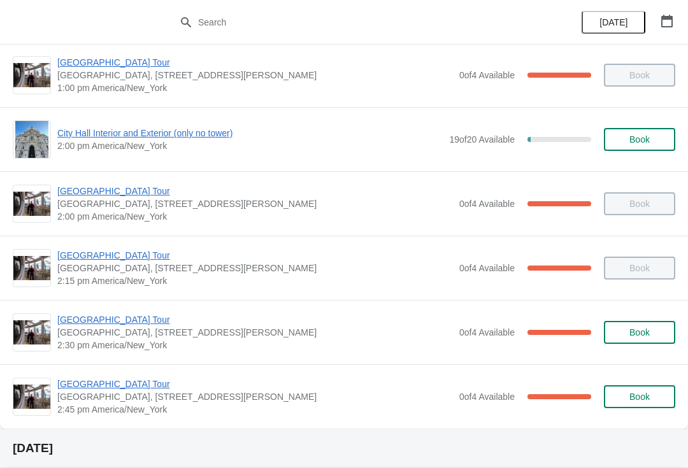
scroll to position [912, 0]
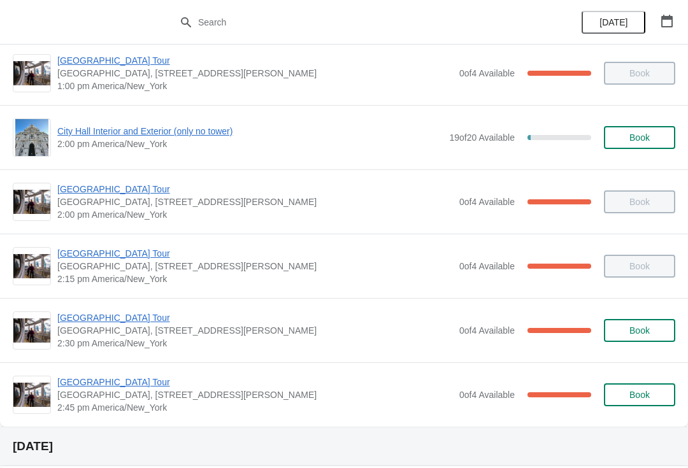
click at [111, 383] on span "[GEOGRAPHIC_DATA] Tour" at bounding box center [254, 382] width 395 height 13
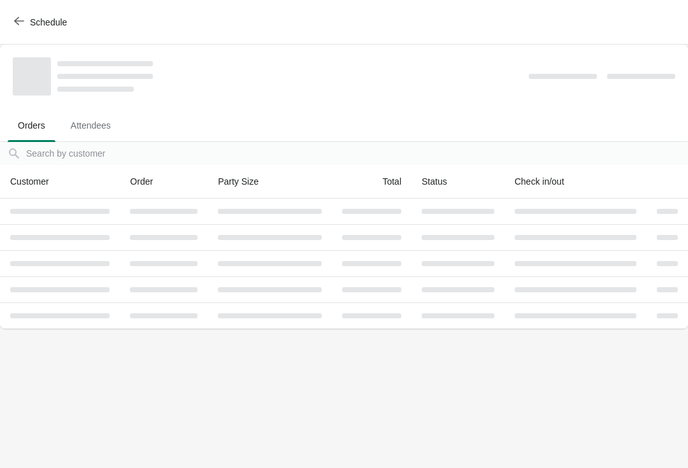
scroll to position [0, 0]
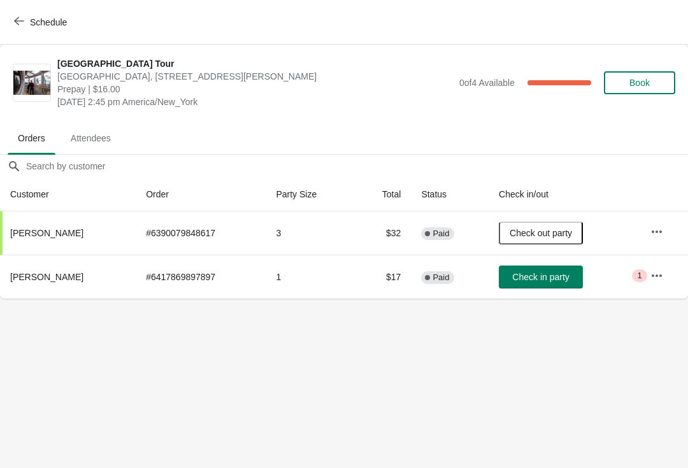
click at [37, 4] on div "Schedule" at bounding box center [344, 22] width 688 height 45
click at [26, 18] on span "Schedule" at bounding box center [42, 22] width 50 height 12
